Goal: Information Seeking & Learning: Check status

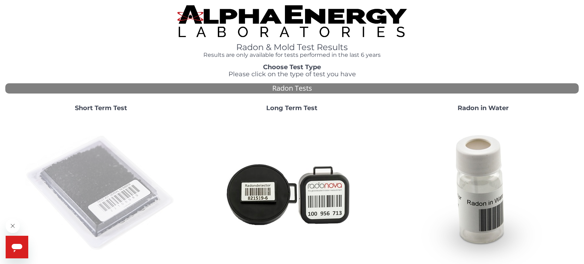
click at [125, 162] on img at bounding box center [101, 194] width 152 height 152
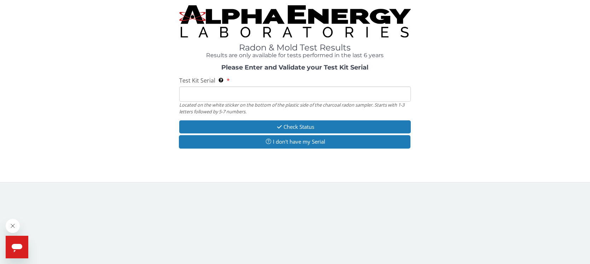
click at [295, 98] on input "Test Kit Serial Located on the white sticker on the bottom of the plastic side …" at bounding box center [295, 94] width 232 height 15
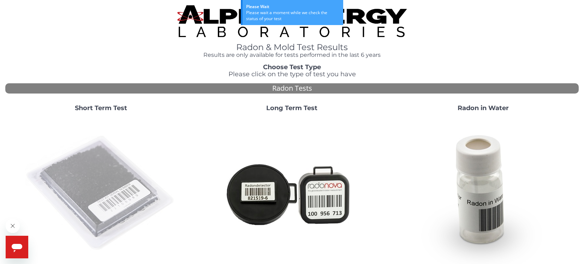
click at [125, 169] on img at bounding box center [101, 194] width 152 height 152
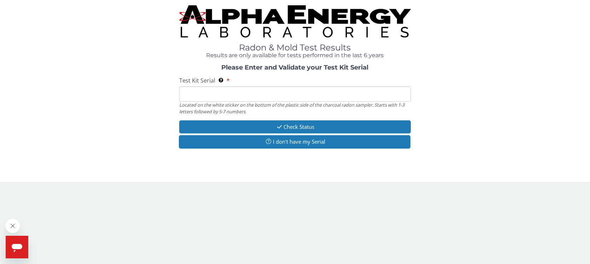
click at [273, 94] on input "Test Kit Serial Located on the white sticker on the bottom of the plastic side …" at bounding box center [295, 94] width 232 height 15
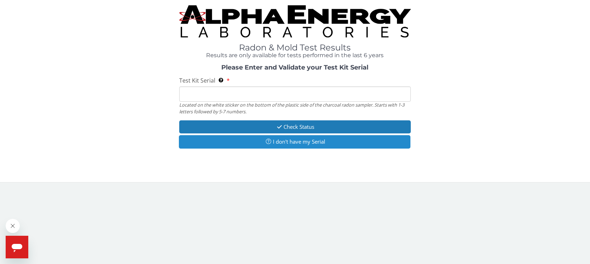
paste input "AA679583"
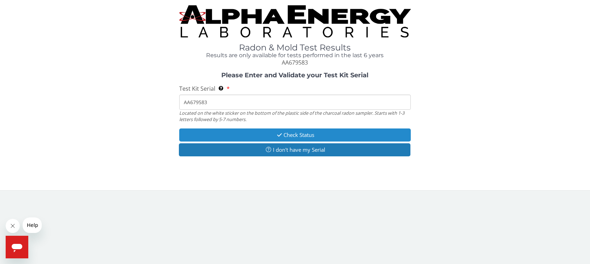
type input "AA679583"
click at [293, 137] on button "Check Status" at bounding box center [295, 135] width 232 height 13
